Goal: Participate in discussion: Engage in conversation with other users on a specific topic

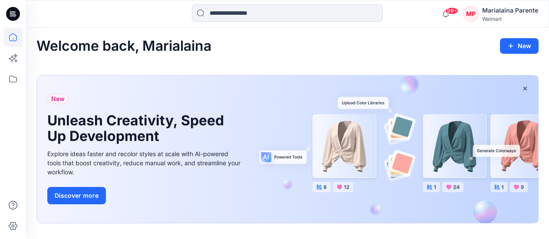
scroll to position [694, 0]
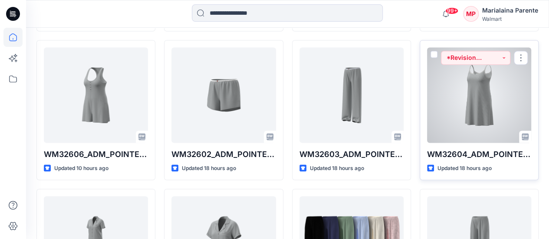
click at [489, 90] on div at bounding box center [479, 94] width 104 height 95
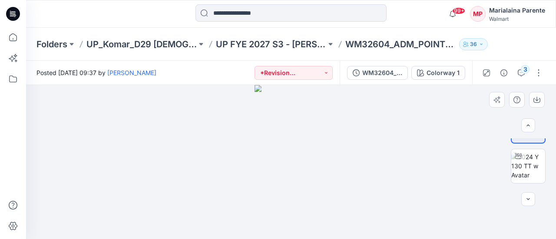
scroll to position [35, 0]
click at [520, 162] on img at bounding box center [528, 160] width 34 height 27
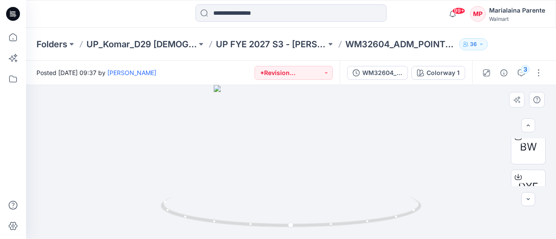
scroll to position [191, 0]
click at [548, 187] on div at bounding box center [290, 162] width 529 height 154
click at [545, 188] on div at bounding box center [290, 162] width 529 height 154
click at [535, 195] on div at bounding box center [290, 162] width 529 height 154
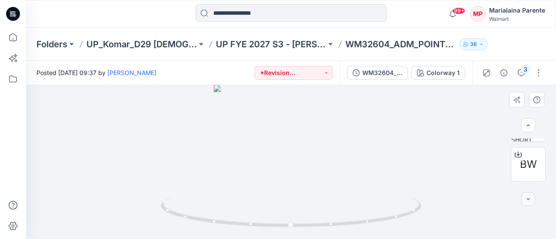
click at [532, 198] on button "button" at bounding box center [528, 199] width 14 height 14
click at [532, 199] on button "button" at bounding box center [528, 199] width 14 height 14
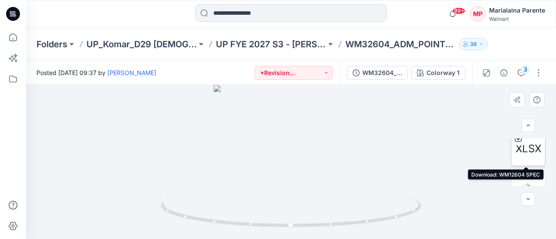
click at [528, 149] on span "XLSX" at bounding box center [528, 149] width 26 height 16
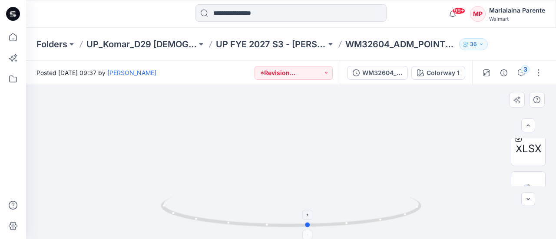
drag, startPoint x: 305, startPoint y: 206, endPoint x: 322, endPoint y: 207, distance: 17.4
click at [322, 207] on icon at bounding box center [292, 213] width 263 height 33
click at [523, 70] on div "3" at bounding box center [524, 69] width 9 height 9
click at [520, 71] on icon "button" at bounding box center [520, 72] width 7 height 7
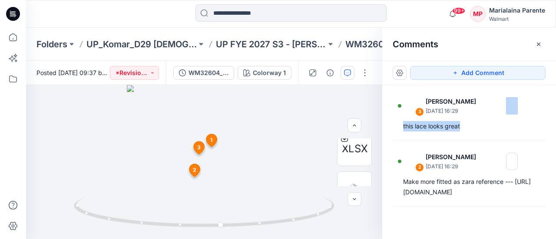
drag, startPoint x: 550, startPoint y: 99, endPoint x: 554, endPoint y: 135, distance: 36.2
click at [549, 135] on div "3 [PERSON_NAME] [DATE] 16:29 this lace looks great 2 [PERSON_NAME] [DATE] 16:29…" at bounding box center [469, 146] width 174 height 122
click at [458, 75] on icon "button" at bounding box center [454, 72] width 7 height 7
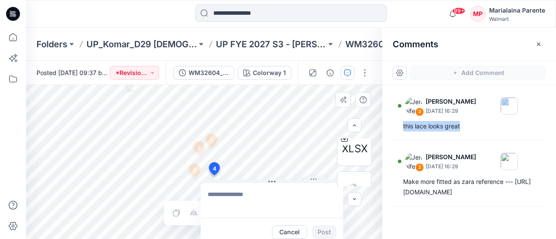
click at [214, 175] on div "4 Cancel Post 1 [PERSON_NAME] [DATE] 16:28 bring straps in closer to princess s…" at bounding box center [204, 162] width 356 height 154
type textarea "*"
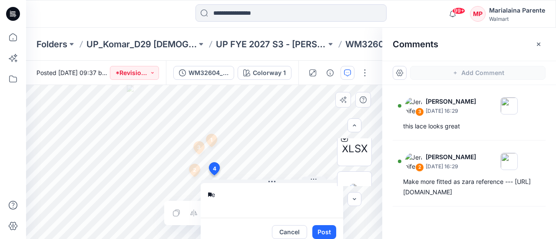
type textarea "*"
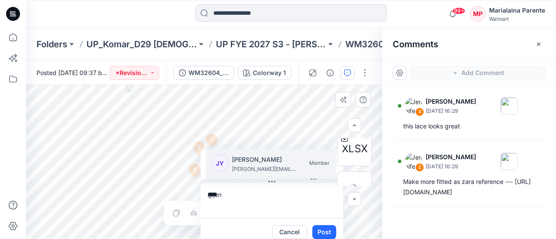
click at [257, 161] on p "[PERSON_NAME]" at bounding box center [264, 160] width 65 height 10
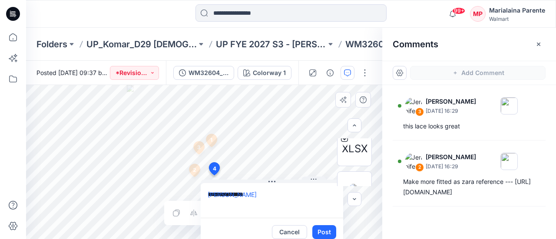
click at [263, 195] on textarea "**********" at bounding box center [272, 200] width 142 height 35
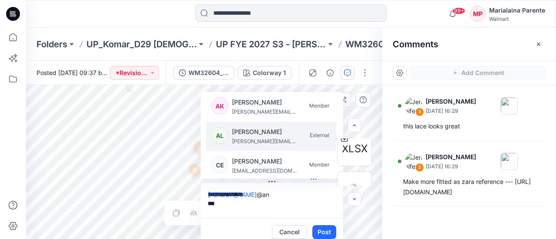
click at [265, 136] on p "[PERSON_NAME]" at bounding box center [264, 132] width 65 height 10
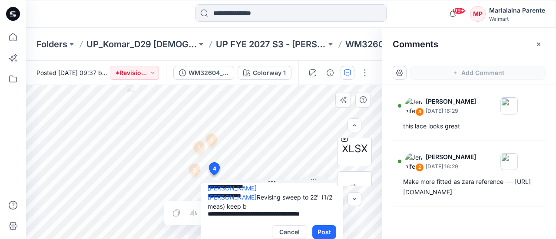
scroll to position [16, 0]
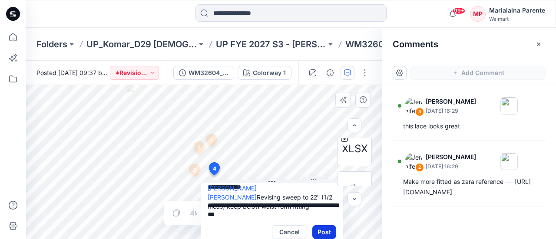
type textarea "**********"
click at [328, 229] on button "Post" at bounding box center [324, 232] width 24 height 14
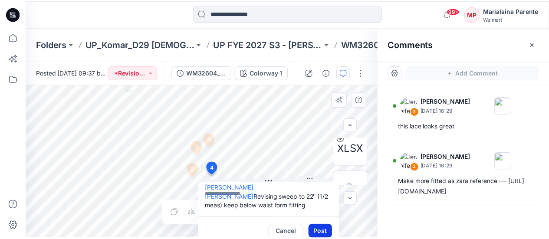
scroll to position [0, 0]
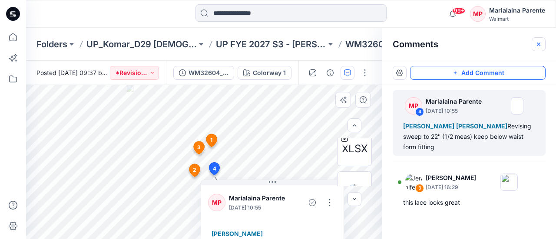
click at [536, 46] on icon "button" at bounding box center [538, 44] width 7 height 7
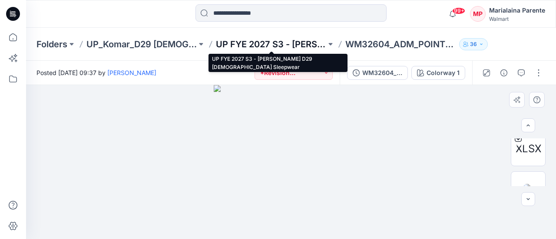
click at [297, 42] on p "UP FYE 2027 S3 - [PERSON_NAME] D29 [DEMOGRAPHIC_DATA] Sleepwear" at bounding box center [271, 44] width 110 height 12
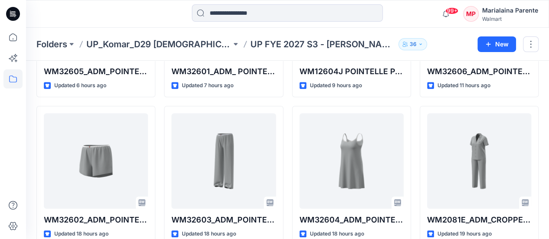
scroll to position [291, 0]
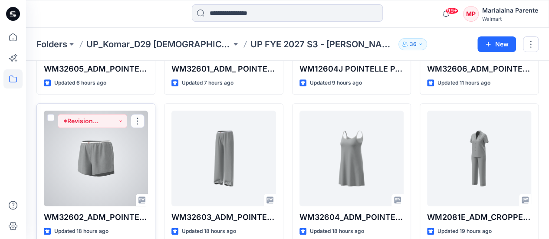
click at [89, 154] on div at bounding box center [96, 158] width 104 height 95
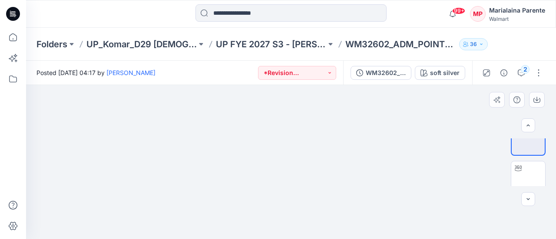
scroll to position [35, 0]
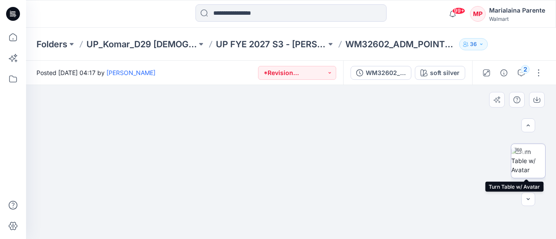
click at [524, 151] on img at bounding box center [528, 160] width 34 height 27
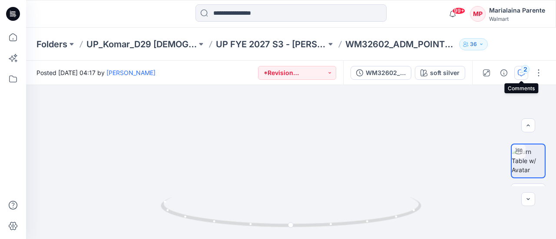
click at [522, 73] on icon "button" at bounding box center [520, 72] width 7 height 7
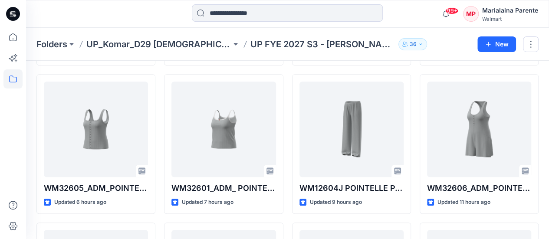
scroll to position [169, 0]
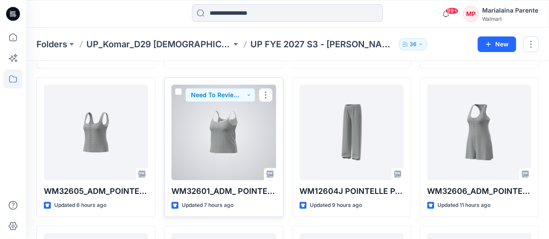
click at [242, 123] on div at bounding box center [223, 132] width 104 height 95
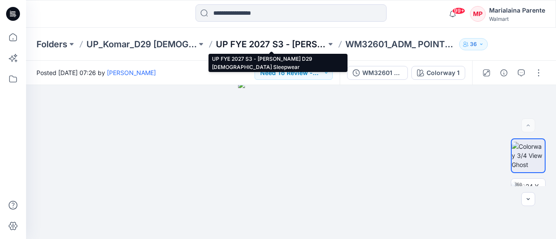
click at [299, 46] on p "UP FYE 2027 S3 - [PERSON_NAME] D29 [DEMOGRAPHIC_DATA] Sleepwear" at bounding box center [271, 44] width 110 height 12
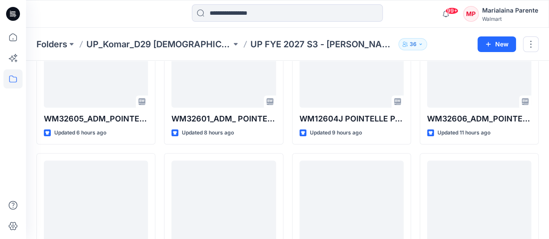
scroll to position [301, 0]
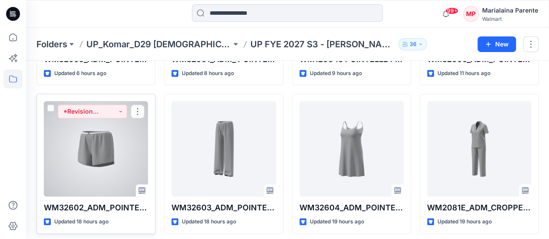
click at [118, 140] on div at bounding box center [96, 148] width 104 height 95
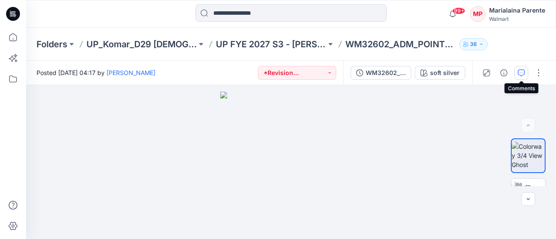
click at [524, 74] on icon "button" at bounding box center [520, 72] width 7 height 7
